Goal: Task Accomplishment & Management: Use online tool/utility

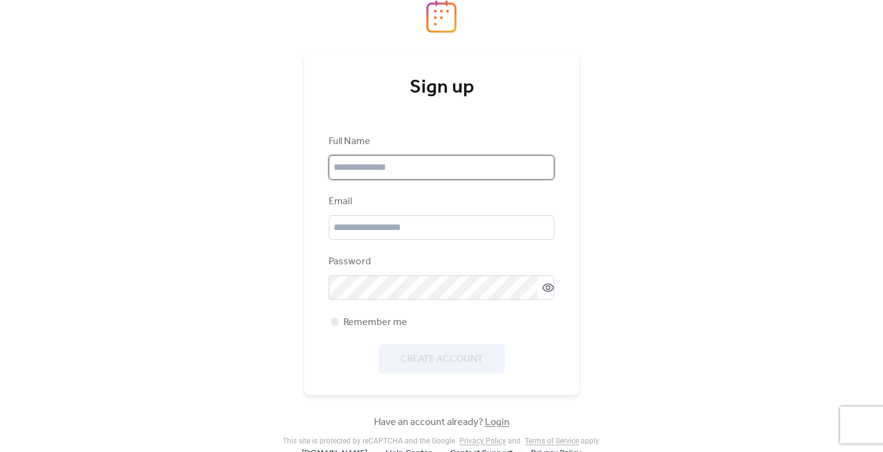
click at [427, 160] on input "text" at bounding box center [442, 167] width 226 height 25
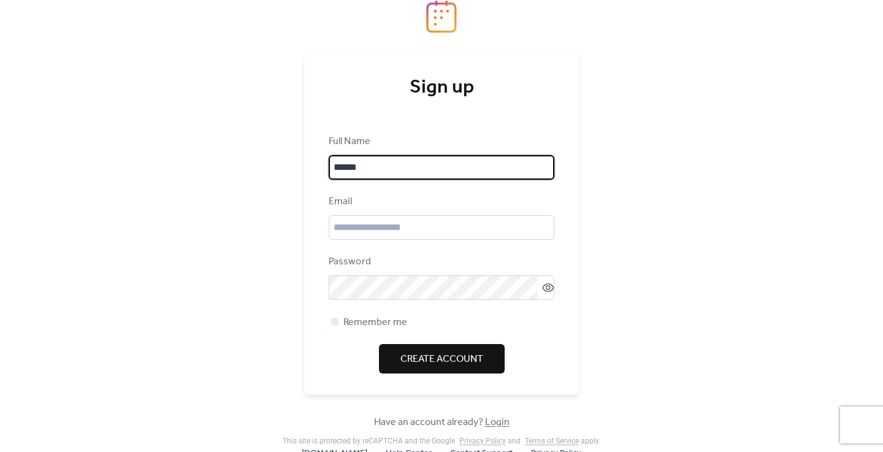
type input "******"
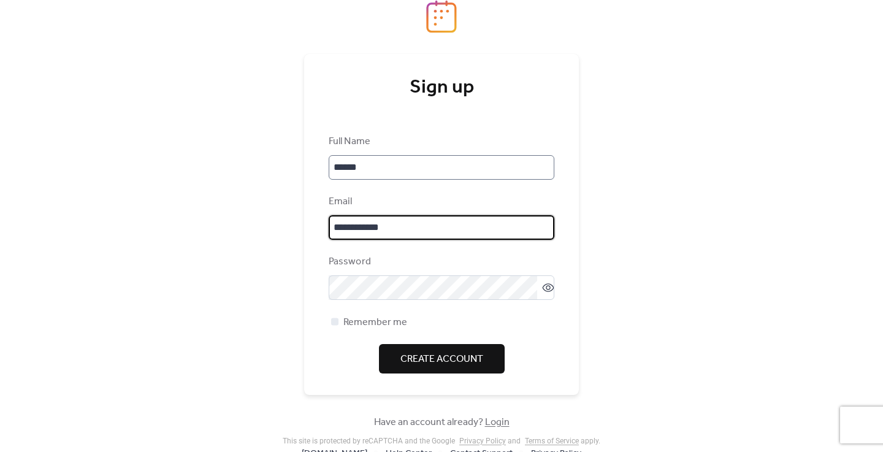
type input "**********"
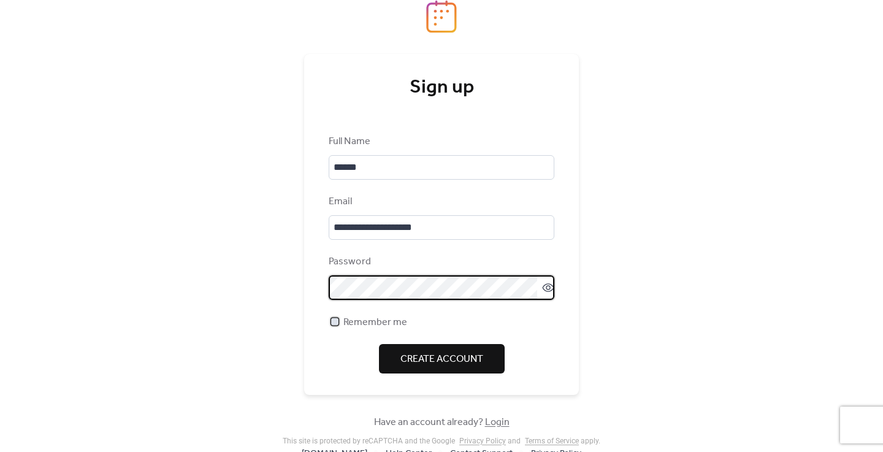
click at [358, 325] on span "Remember me" at bounding box center [376, 322] width 64 height 15
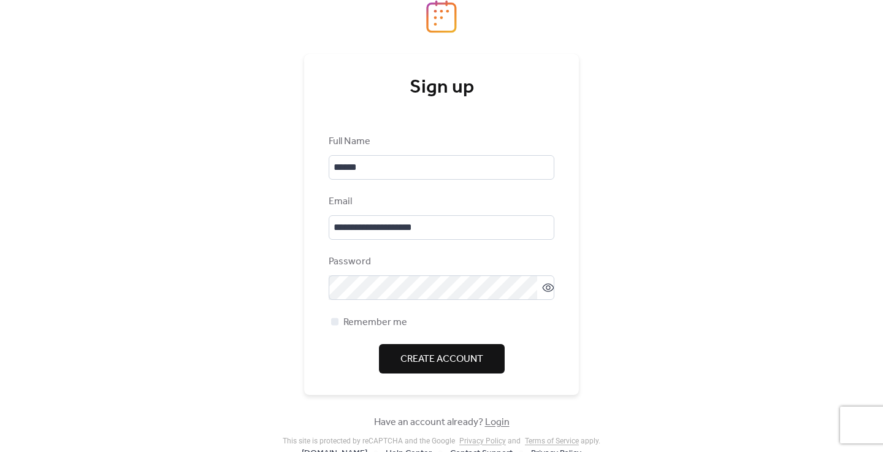
click at [409, 353] on span "Create Account" at bounding box center [442, 359] width 83 height 15
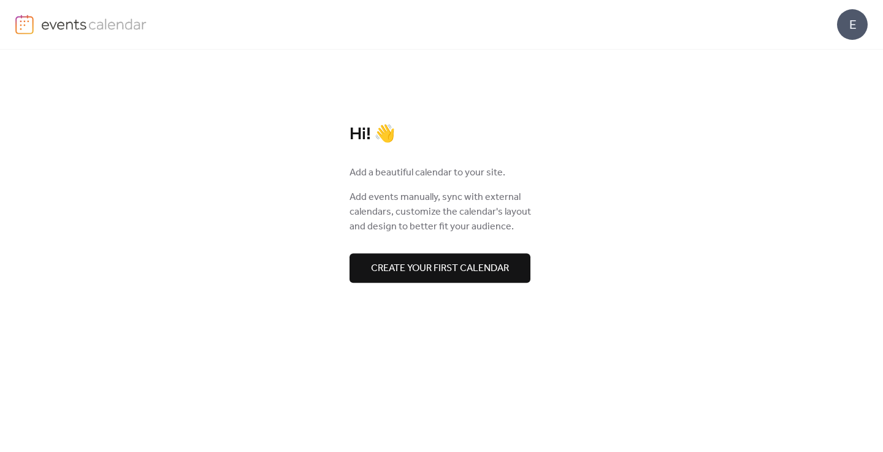
click at [456, 264] on span "Create your first calendar" at bounding box center [440, 268] width 138 height 15
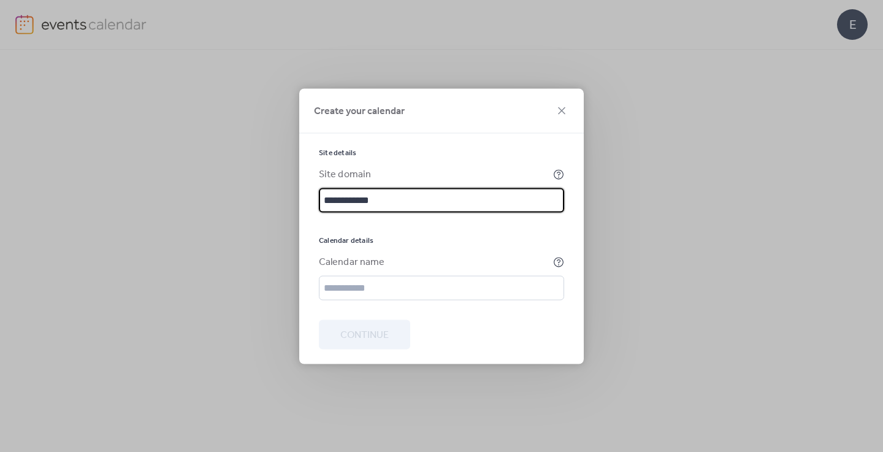
type input "**********"
click at [420, 280] on input "text" at bounding box center [441, 287] width 245 height 25
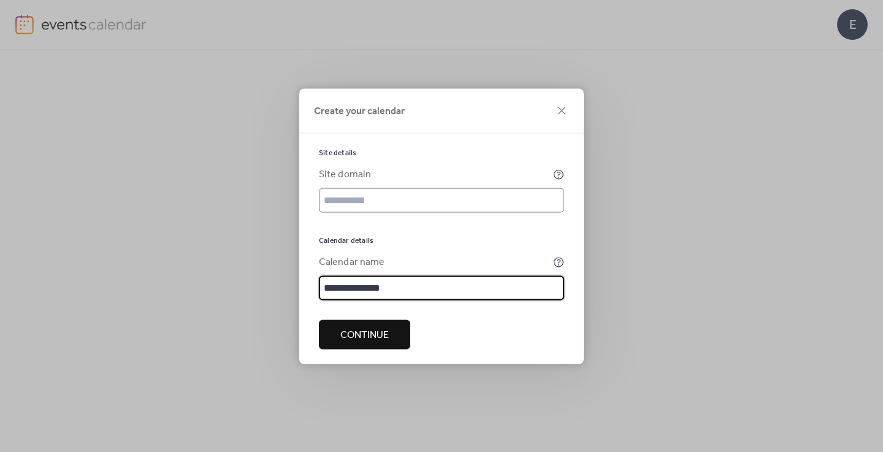
type input "**********"
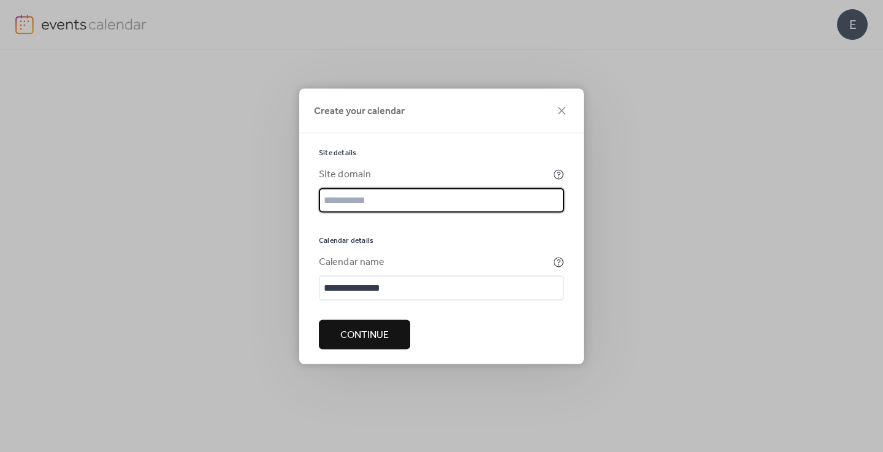
click at [406, 201] on input "text" at bounding box center [441, 200] width 245 height 25
type input "**********"
click at [358, 342] on span "Continue" at bounding box center [365, 335] width 48 height 15
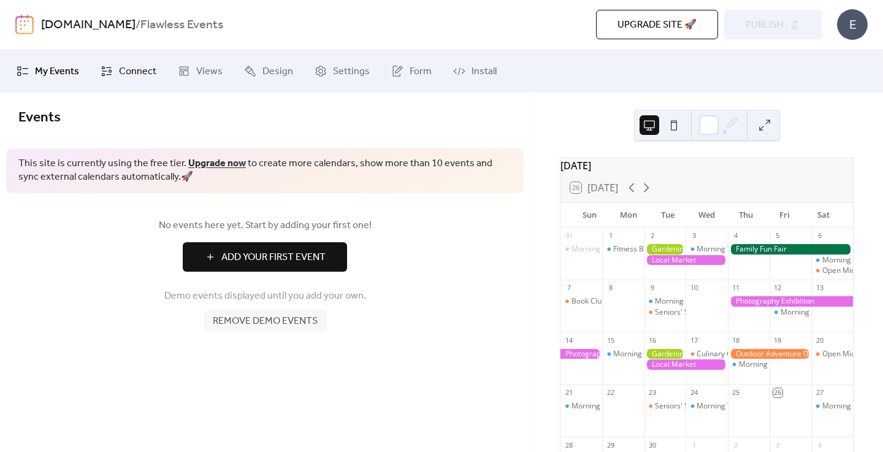
click at [125, 70] on span "Connect" at bounding box center [137, 71] width 37 height 15
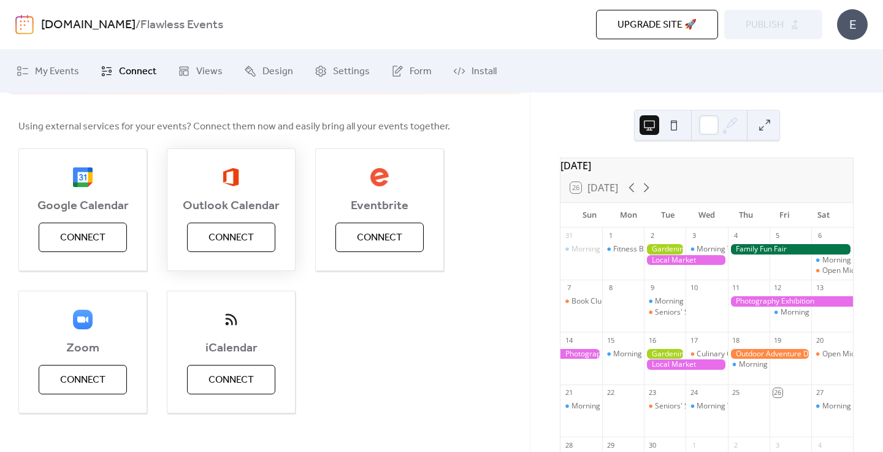
scroll to position [110, 0]
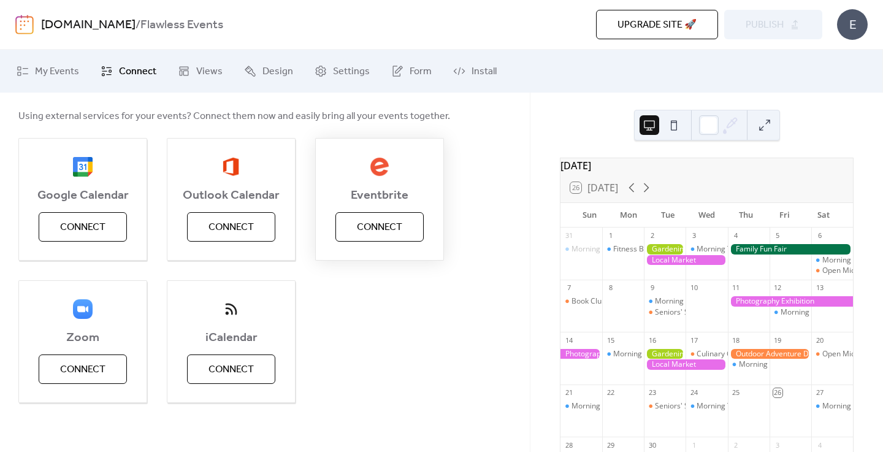
click at [376, 225] on span "Connect" at bounding box center [379, 227] width 45 height 15
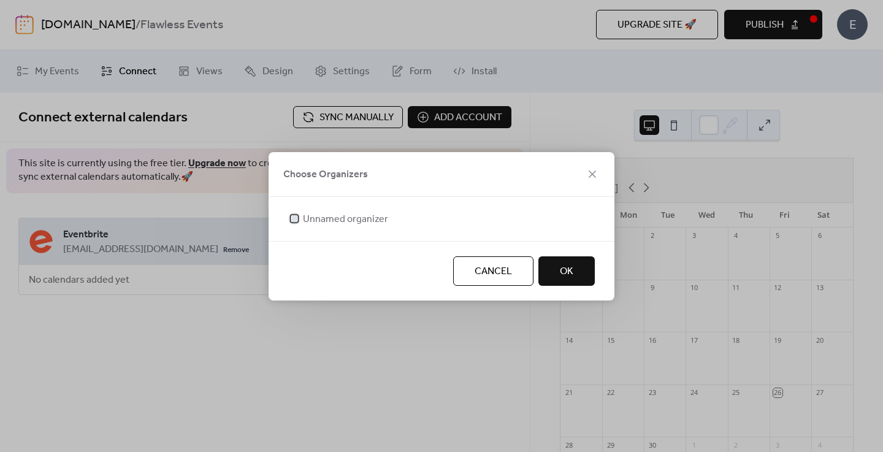
click at [348, 215] on span "Unnamed organizer" at bounding box center [345, 219] width 85 height 15
click at [566, 271] on span "OK" at bounding box center [566, 271] width 13 height 15
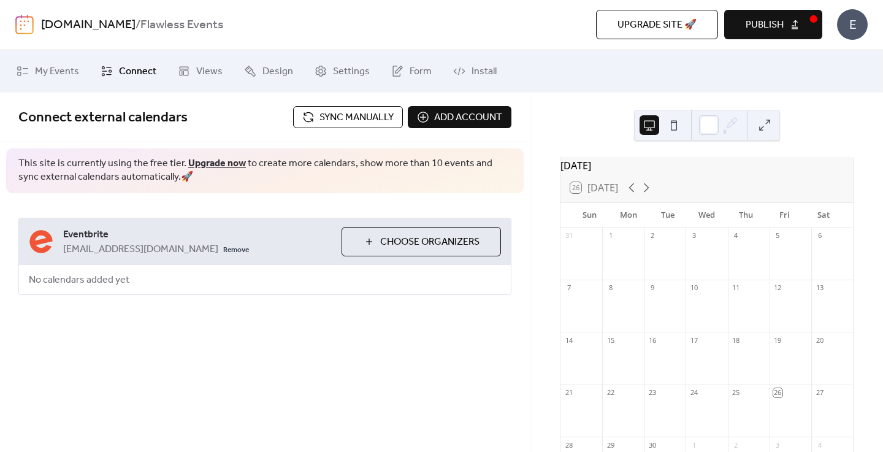
click at [378, 241] on button "Choose Organizers" at bounding box center [422, 241] width 160 height 29
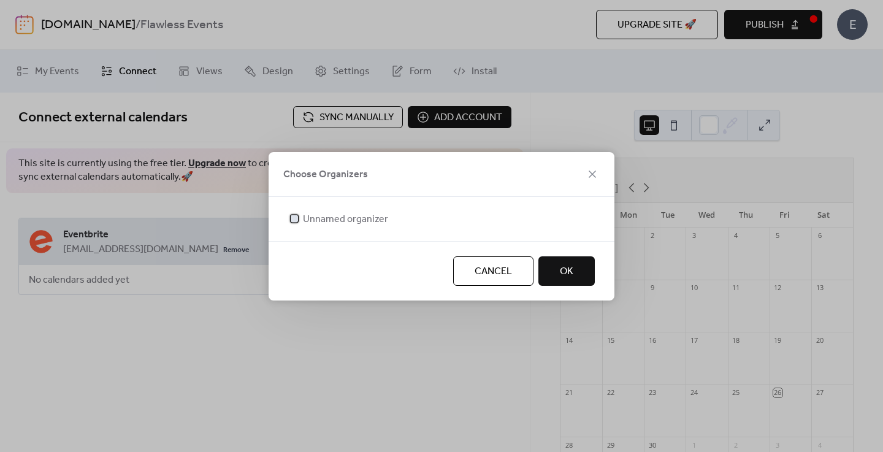
click at [363, 219] on span "Unnamed organizer" at bounding box center [345, 219] width 85 height 15
click at [561, 264] on span "OK" at bounding box center [566, 271] width 13 height 15
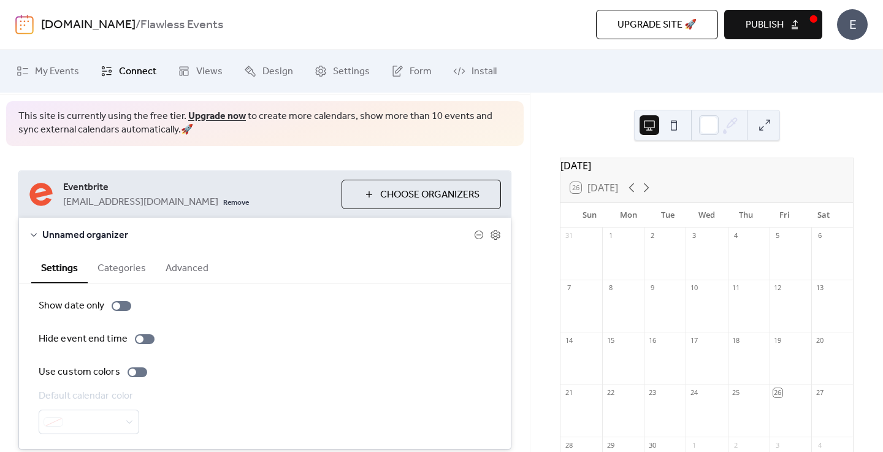
scroll to position [94, 0]
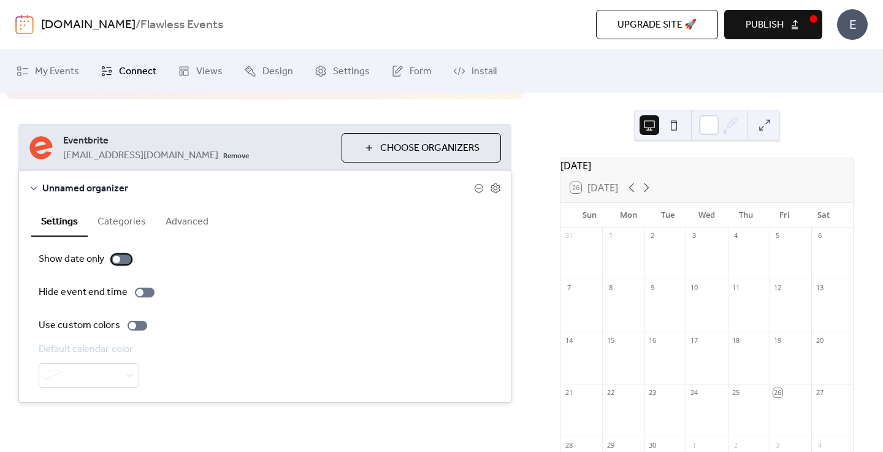
click at [120, 261] on div at bounding box center [122, 260] width 20 height 10
click at [138, 329] on div at bounding box center [138, 326] width 20 height 10
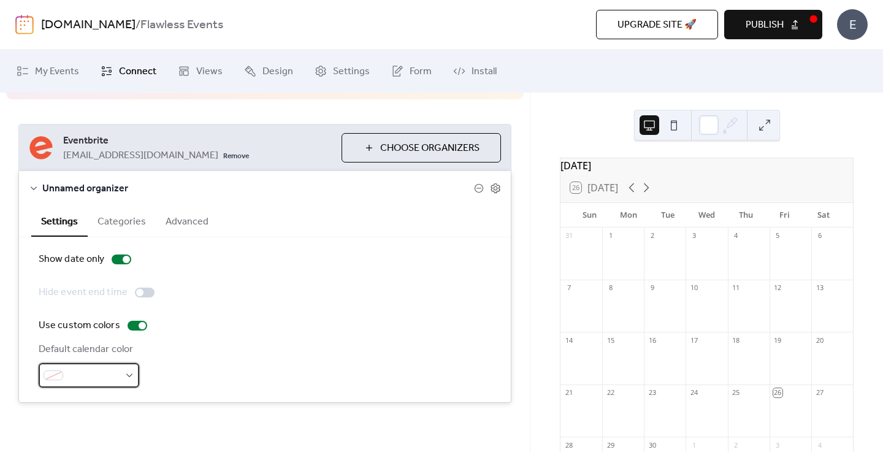
click at [128, 369] on div at bounding box center [89, 375] width 101 height 25
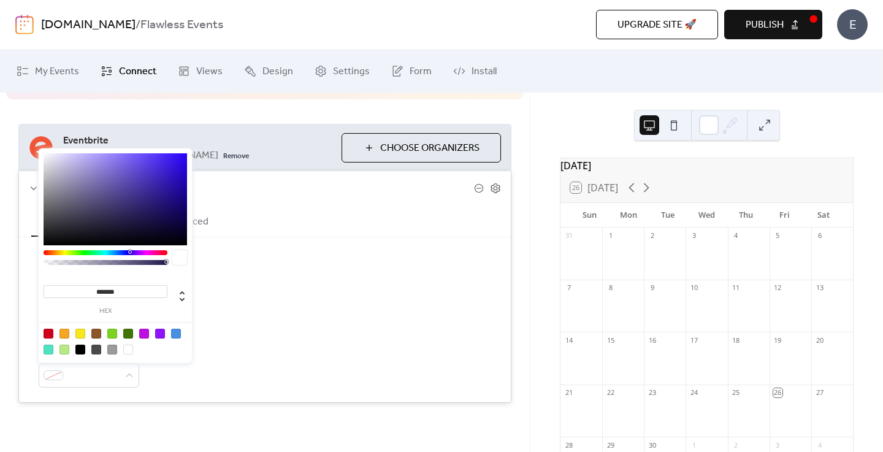
drag, startPoint x: 140, startPoint y: 294, endPoint x: 96, endPoint y: 293, distance: 44.2
click at [96, 293] on input "*******" at bounding box center [106, 291] width 124 height 13
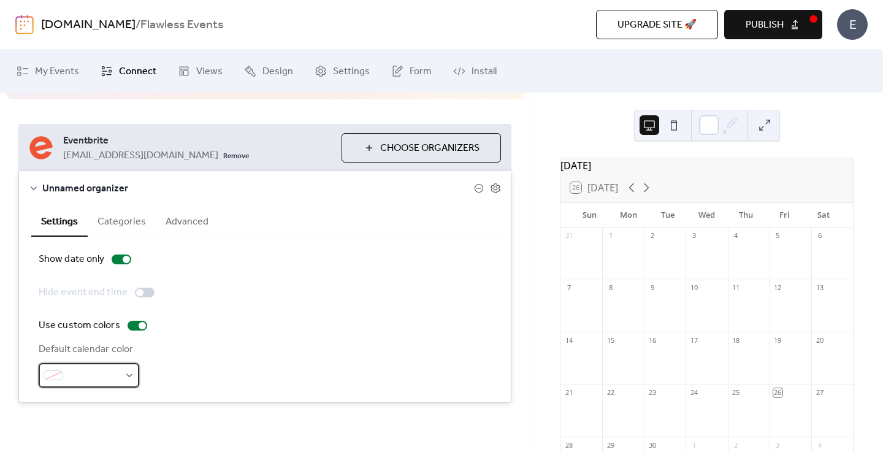
click at [85, 366] on div at bounding box center [89, 375] width 101 height 25
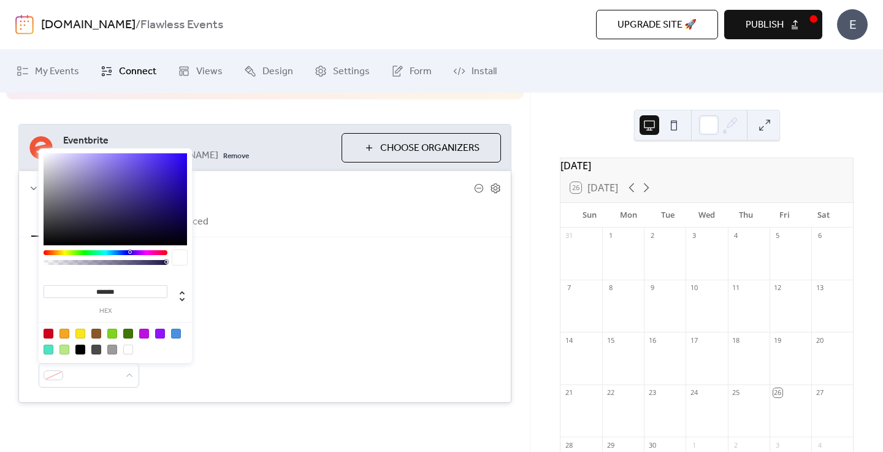
drag, startPoint x: 126, startPoint y: 294, endPoint x: 94, endPoint y: 291, distance: 32.1
click at [94, 291] on input "*******" at bounding box center [106, 291] width 124 height 13
paste input
type input "*******"
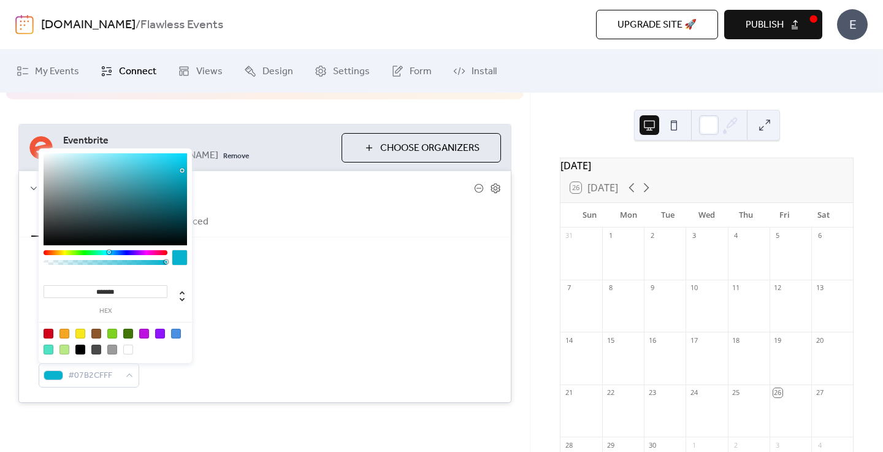
click at [291, 390] on div "Show date only Hide event end time Use custom colors Default calendar color #07…" at bounding box center [265, 319] width 492 height 165
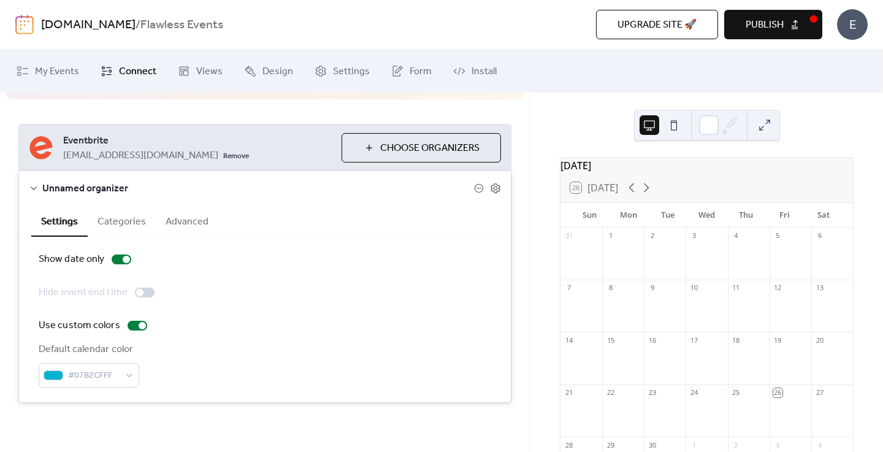
click at [120, 224] on button "Categories" at bounding box center [122, 221] width 68 height 30
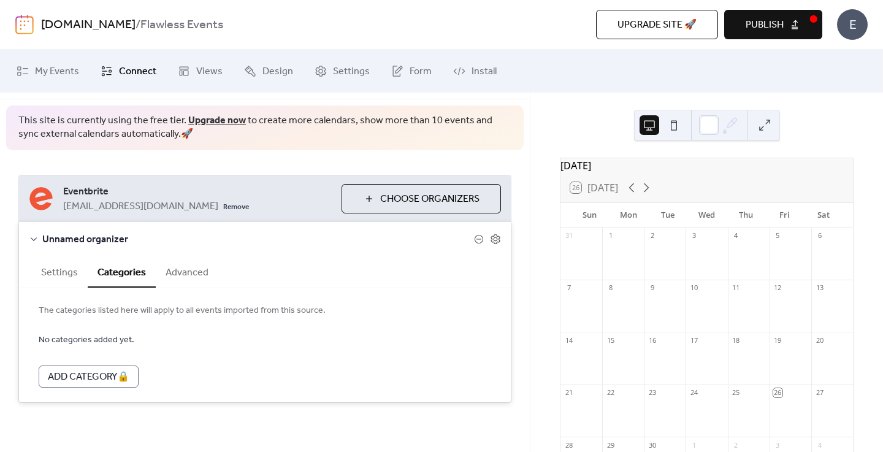
scroll to position [43, 0]
click at [187, 272] on button "Advanced" at bounding box center [187, 271] width 63 height 30
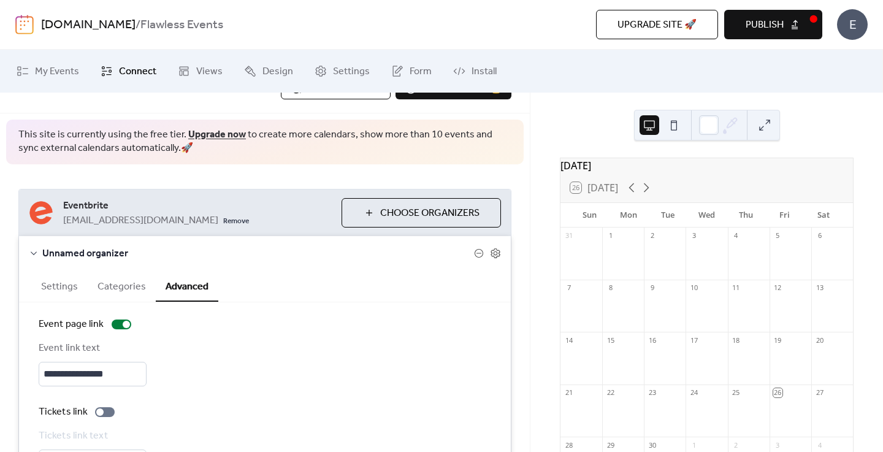
scroll to position [115, 0]
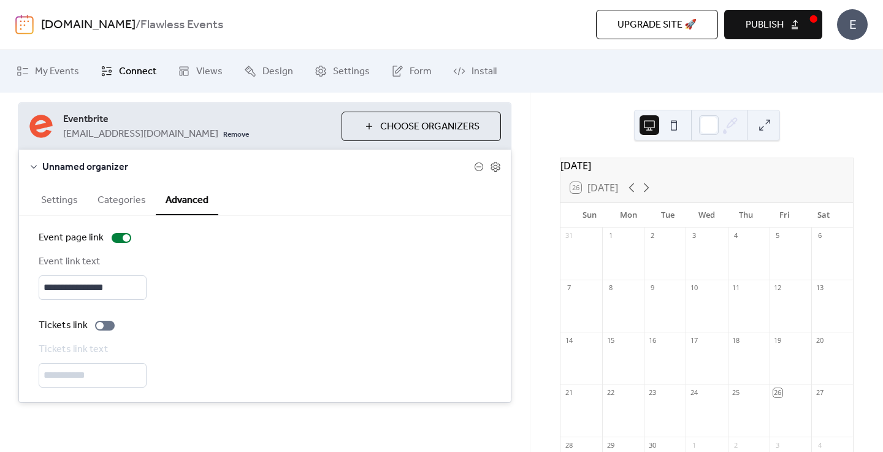
click at [107, 160] on span "Unnamed organizer" at bounding box center [258, 167] width 432 height 15
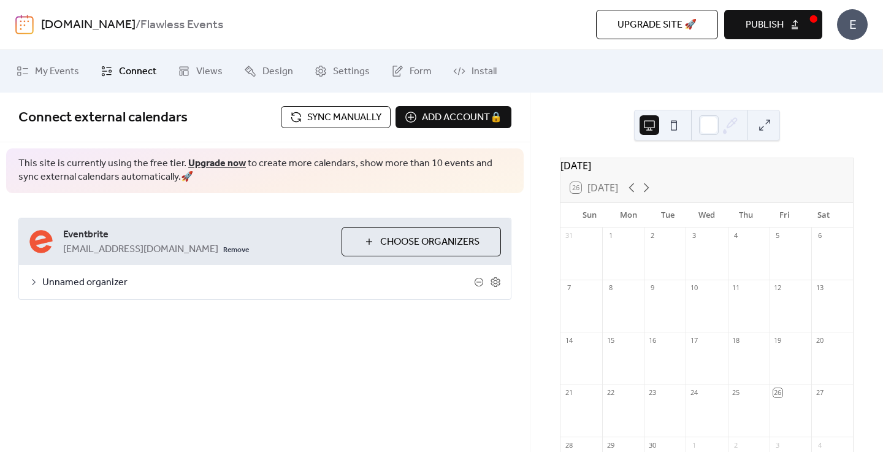
scroll to position [0, 0]
click at [345, 371] on div "**********" at bounding box center [265, 273] width 530 height 360
click at [413, 250] on span "Choose Organizers" at bounding box center [429, 242] width 99 height 15
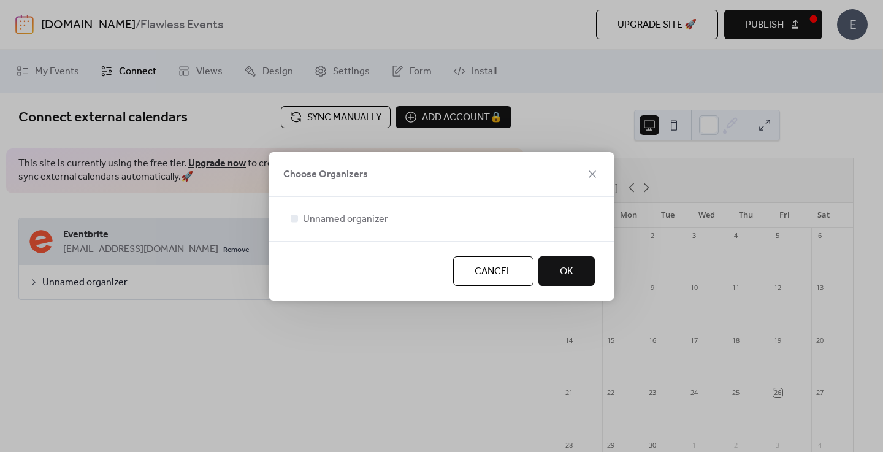
click at [577, 272] on button "OK" at bounding box center [567, 270] width 56 height 29
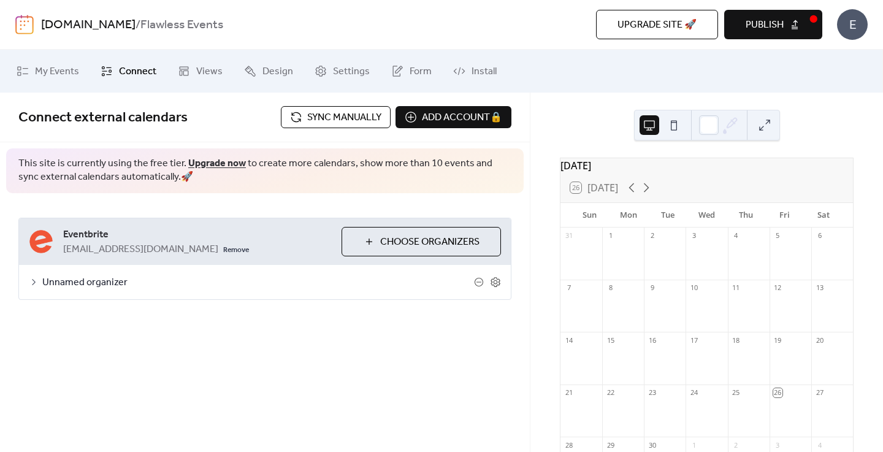
click at [136, 25] on b "/" at bounding box center [138, 24] width 5 height 23
drag, startPoint x: 121, startPoint y: 24, endPoint x: 244, endPoint y: 29, distance: 123.4
click at [242, 29] on div "[DOMAIN_NAME] / Flawless Events" at bounding box center [223, 24] width 365 height 23
click at [244, 29] on div "[DOMAIN_NAME] / Flawless Events" at bounding box center [223, 24] width 365 height 23
click at [58, 64] on span "My Events" at bounding box center [57, 71] width 44 height 15
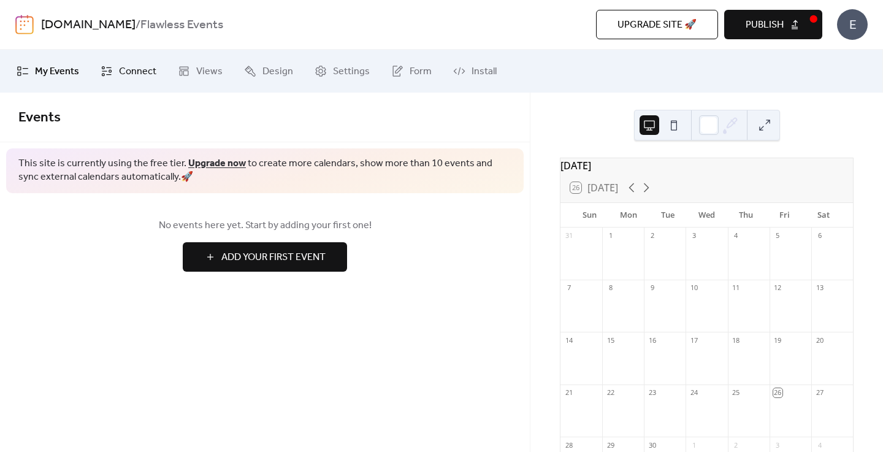
click at [121, 69] on span "Connect" at bounding box center [137, 71] width 37 height 15
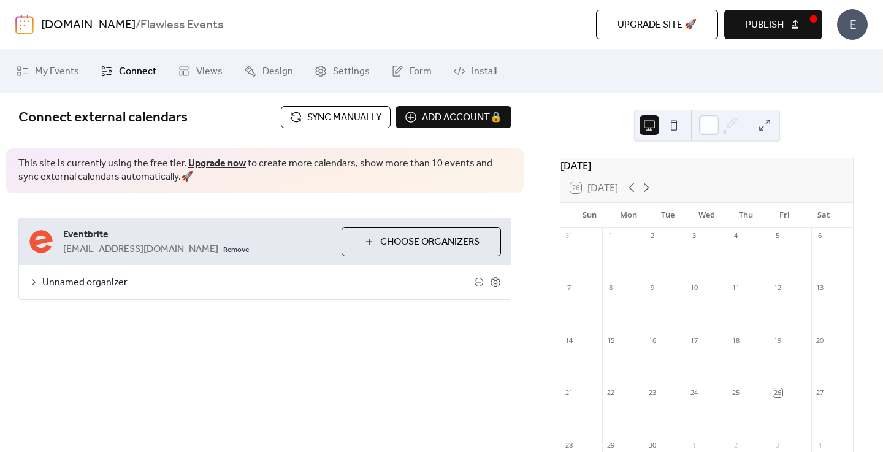
click at [370, 114] on span "Sync manually" at bounding box center [344, 117] width 74 height 15
click at [409, 247] on span "Choose Organizers" at bounding box center [429, 242] width 99 height 15
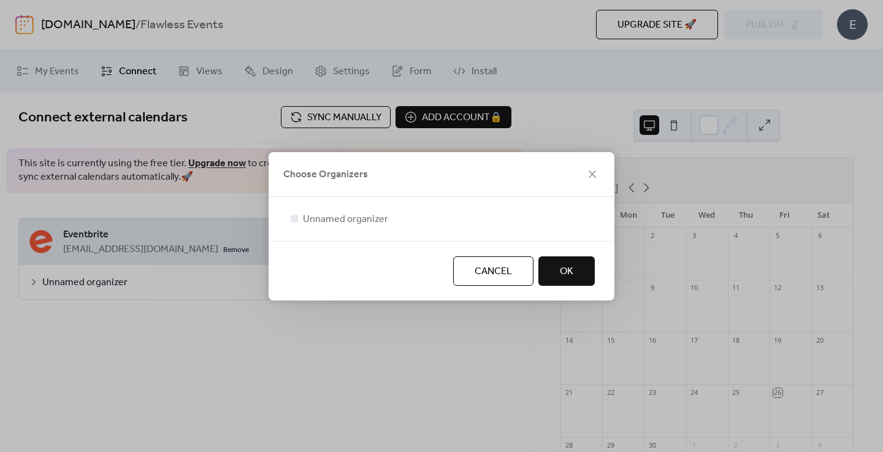
click at [572, 281] on button "OK" at bounding box center [567, 270] width 56 height 29
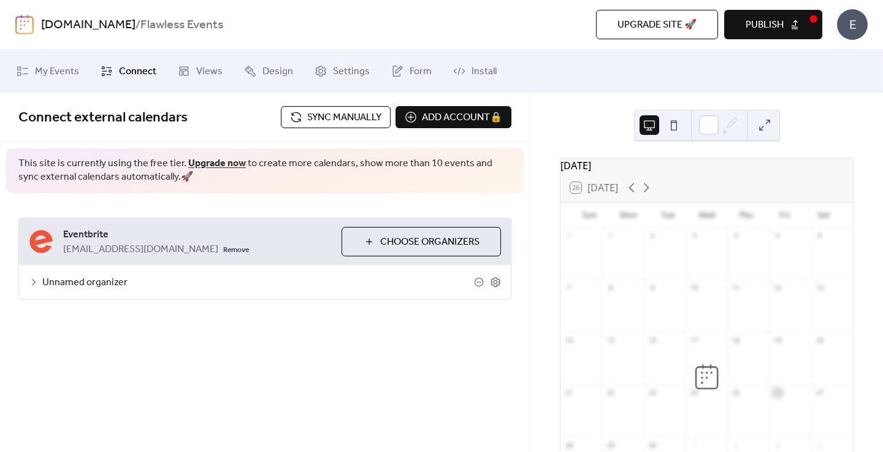
click at [775, 21] on span "Publish" at bounding box center [765, 25] width 38 height 15
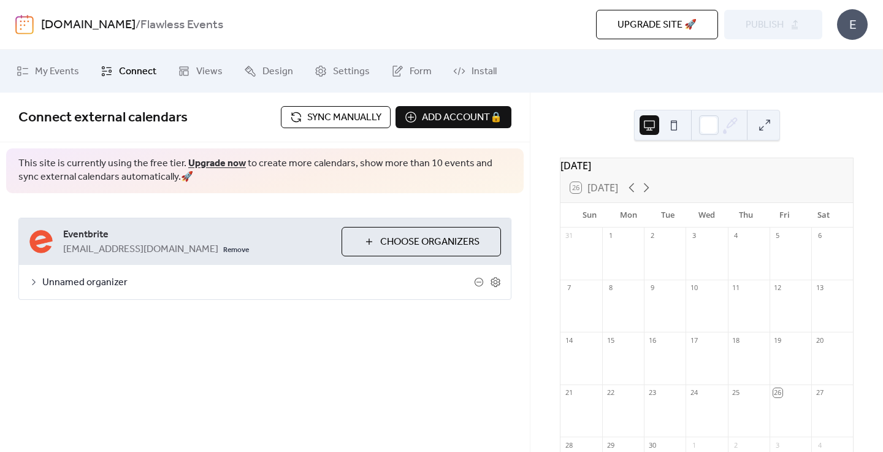
scroll to position [154, 0]
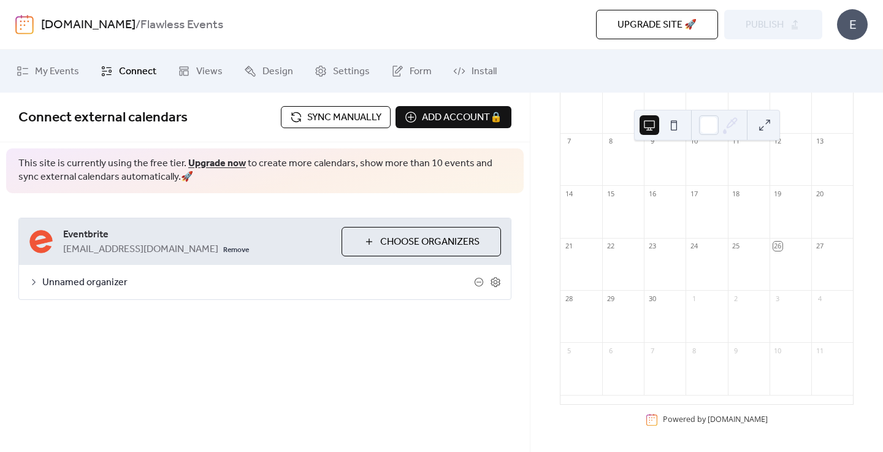
click at [793, 25] on div "Upgrade site 🚀 Preview Publish" at bounding box center [618, 24] width 409 height 29
click at [854, 24] on div "E" at bounding box center [852, 24] width 31 height 31
click at [383, 34] on div "[DOMAIN_NAME] / Flawless Events" at bounding box center [223, 24] width 365 height 23
click at [67, 71] on span "My Events" at bounding box center [57, 71] width 44 height 15
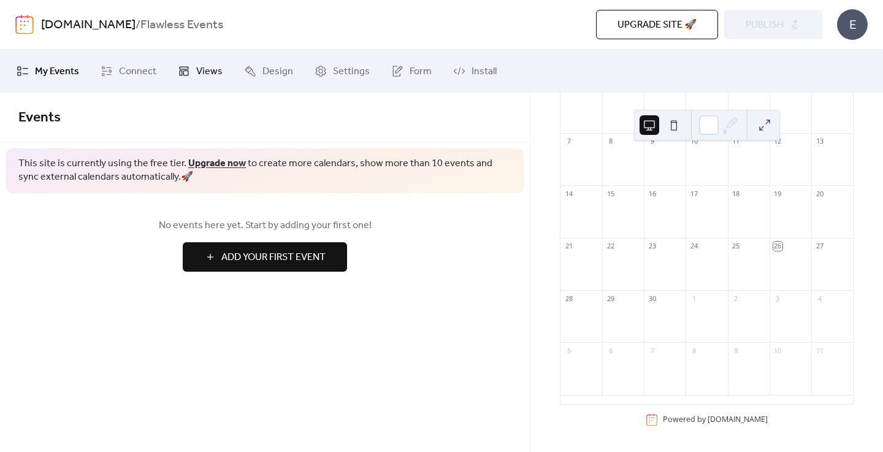
click at [187, 74] on icon at bounding box center [184, 71] width 12 height 12
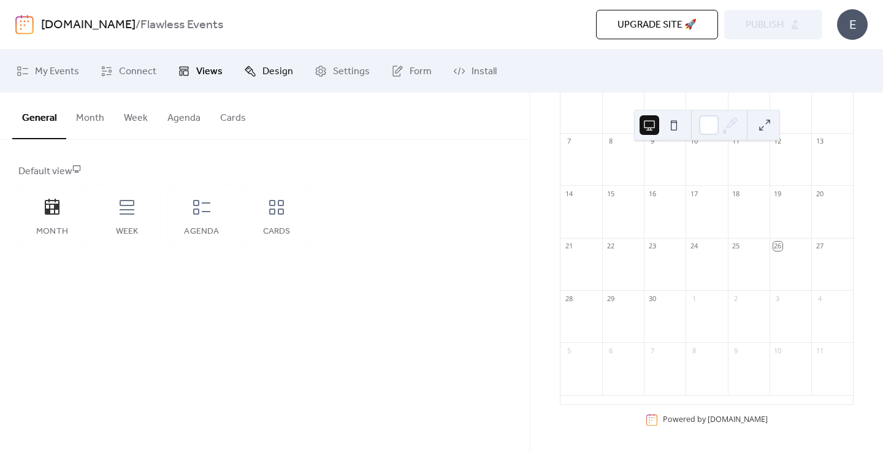
click at [294, 71] on link "Design" at bounding box center [268, 71] width 67 height 33
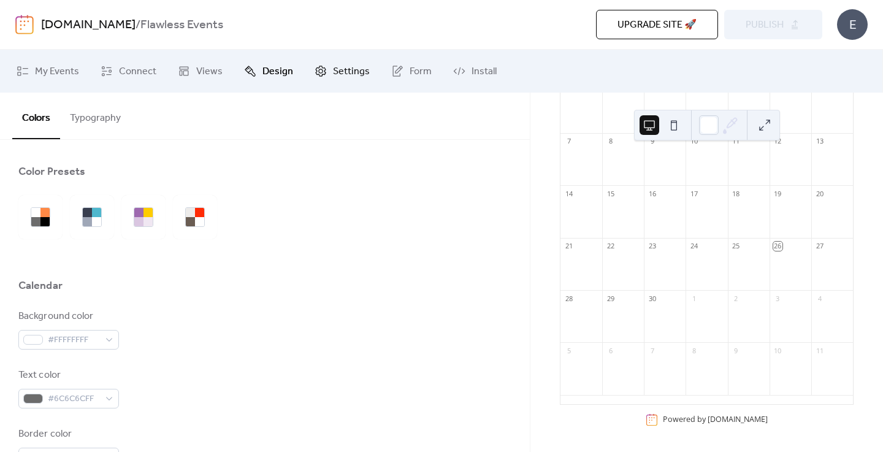
click at [336, 69] on span "Settings" at bounding box center [351, 71] width 37 height 15
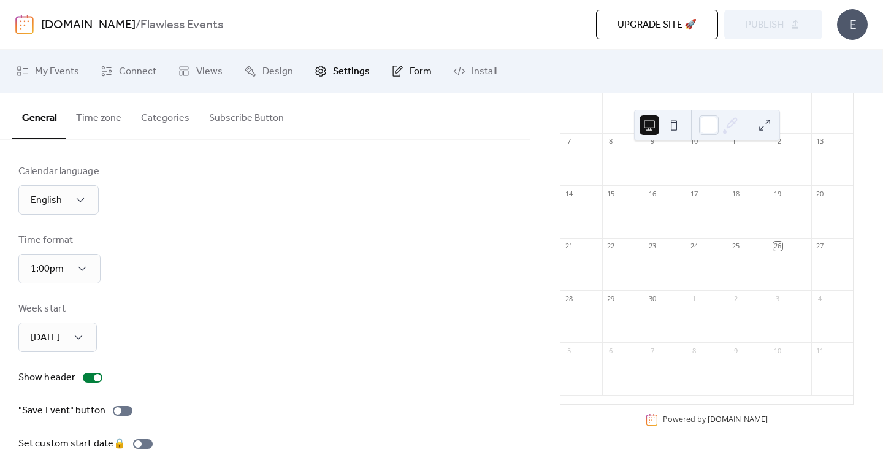
click at [391, 77] on icon at bounding box center [397, 71] width 12 height 12
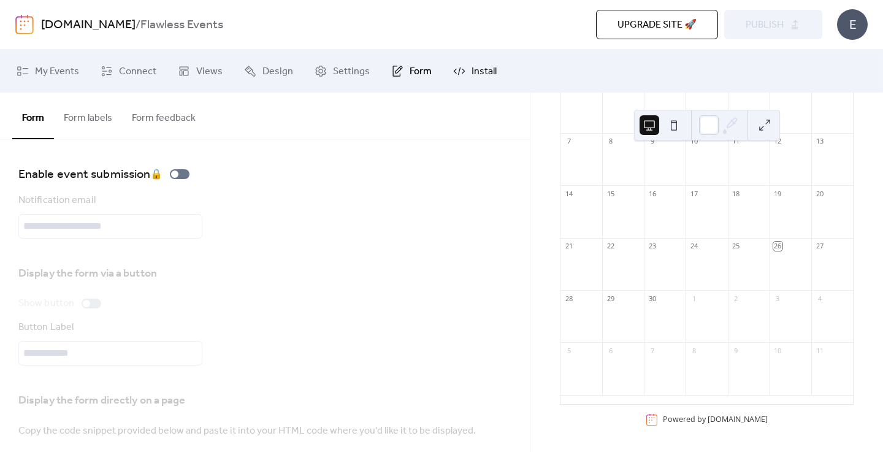
click at [457, 74] on icon at bounding box center [459, 71] width 12 height 12
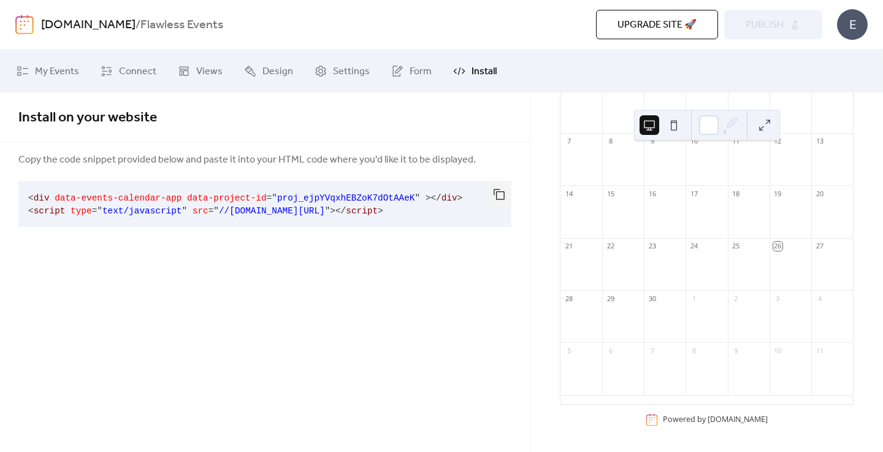
click at [185, 198] on span at bounding box center [185, 198] width 6 height 10
click at [504, 191] on button "button" at bounding box center [499, 194] width 25 height 27
click at [410, 301] on div "Install on your website Copy the code snippet provided below and paste it into …" at bounding box center [265, 273] width 530 height 360
click at [128, 78] on span "Connect" at bounding box center [137, 71] width 37 height 15
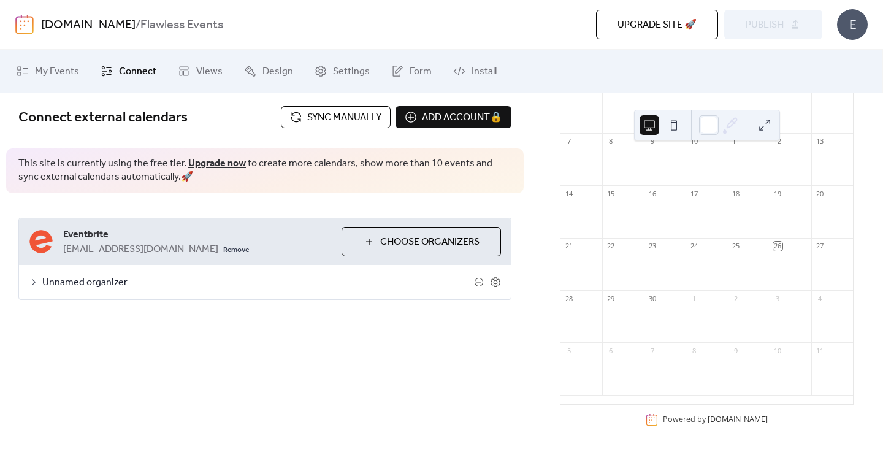
click at [476, 287] on div at bounding box center [487, 282] width 27 height 11
click at [478, 280] on icon at bounding box center [479, 282] width 10 height 10
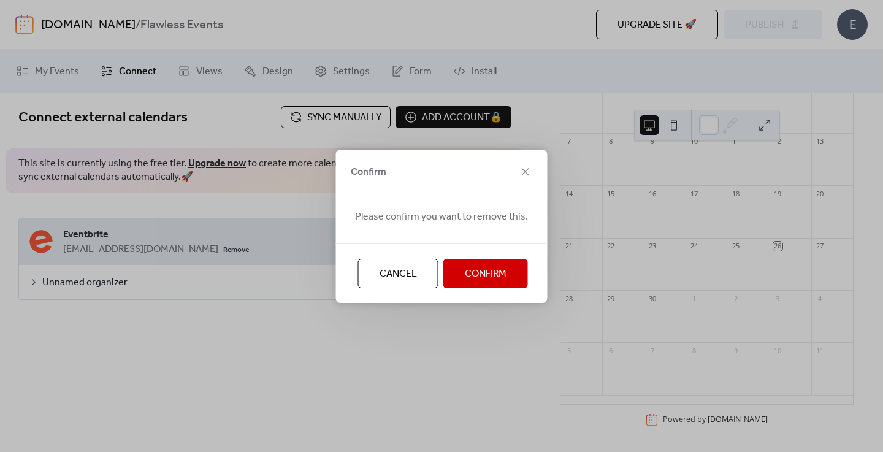
click at [478, 280] on span "Confirm" at bounding box center [486, 274] width 42 height 15
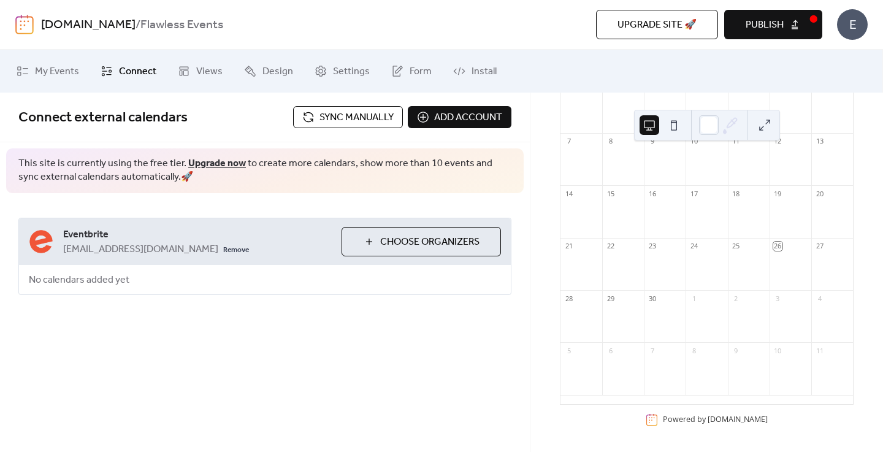
click at [437, 241] on span "Choose Organizers" at bounding box center [429, 242] width 99 height 15
